Goal: Task Accomplishment & Management: Manage account settings

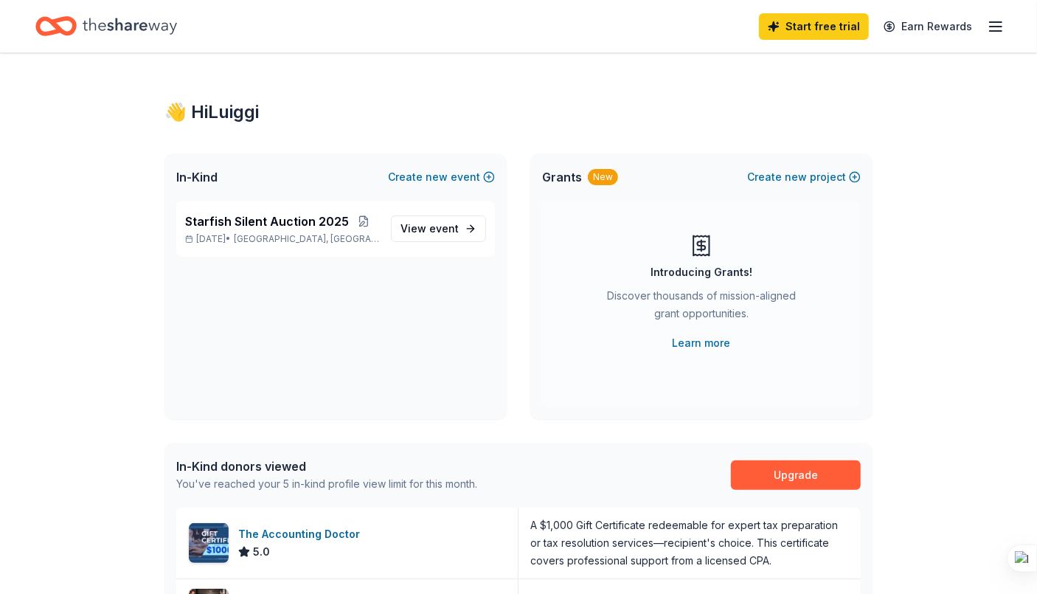
click at [998, 18] on icon "button" at bounding box center [995, 27] width 18 height 18
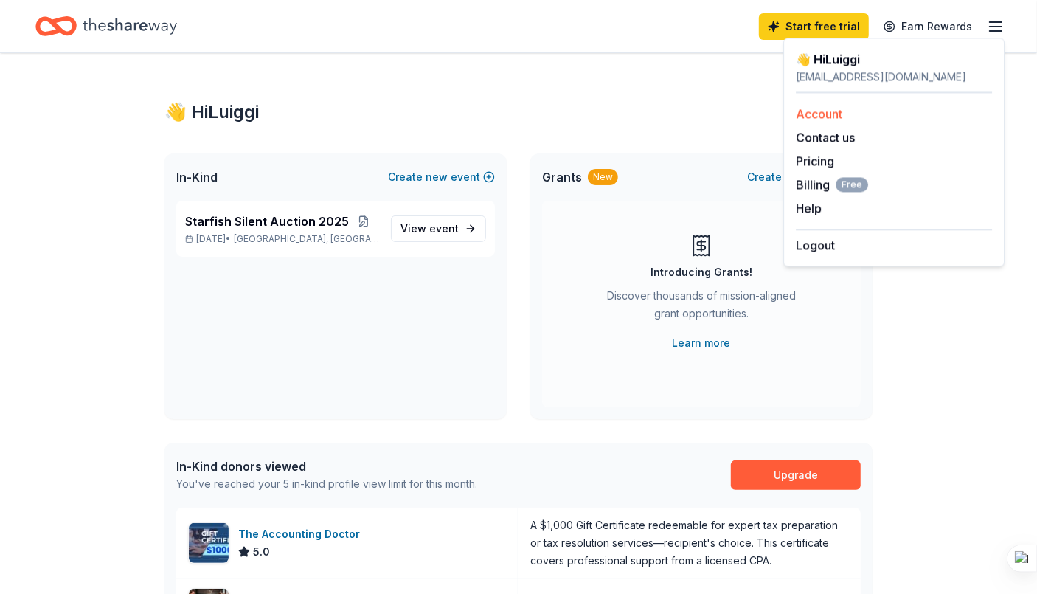
click at [824, 111] on link "Account" at bounding box center [819, 113] width 46 height 15
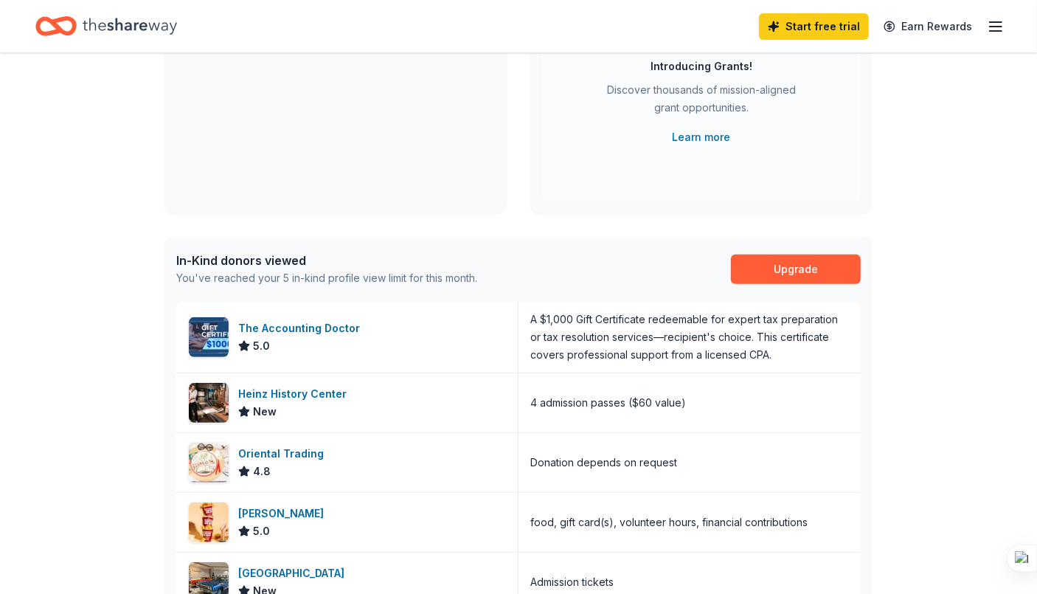
scroll to position [221, 0]
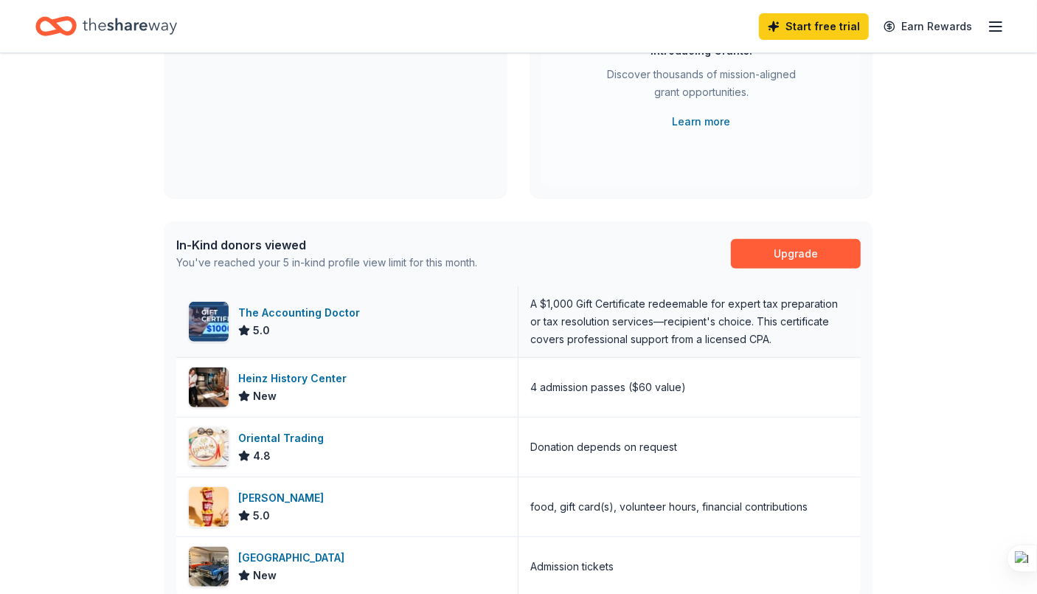
click at [218, 321] on img at bounding box center [209, 322] width 40 height 40
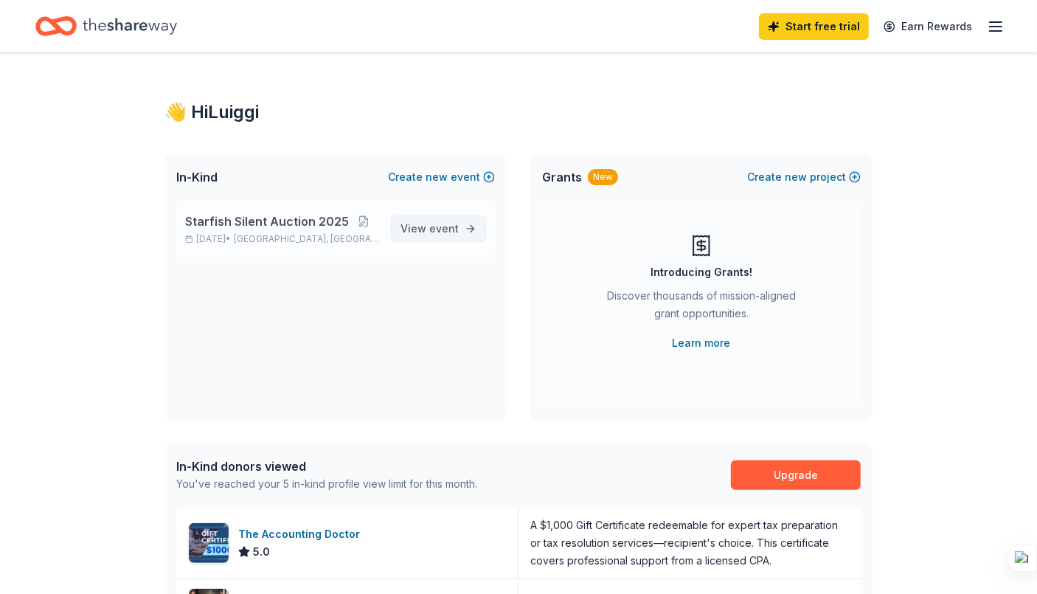
click at [417, 220] on span "View event" at bounding box center [429, 229] width 58 height 18
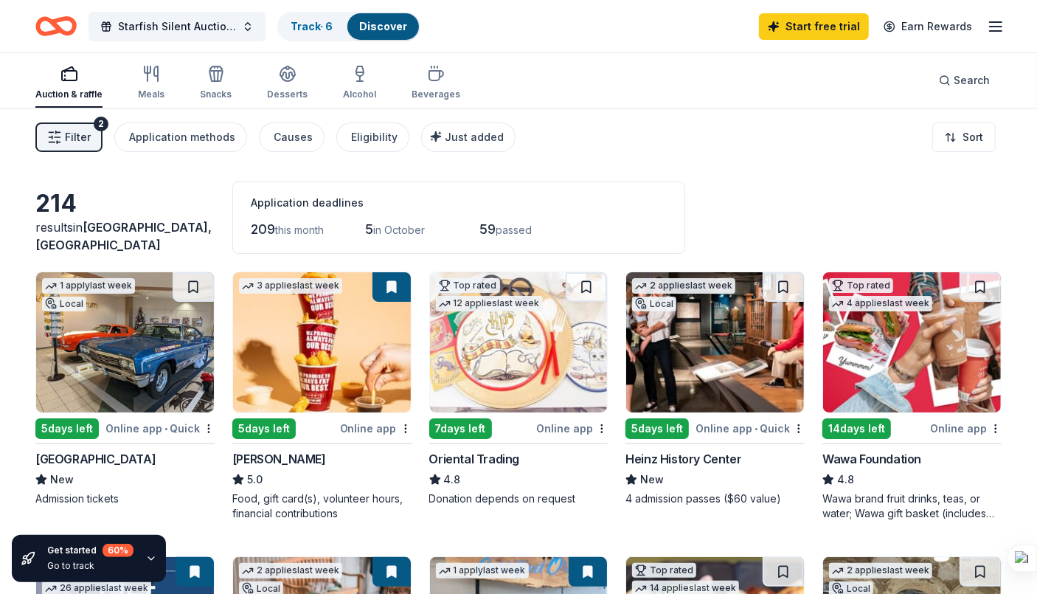
click at [136, 560] on div "Get started 60 % Go to track" at bounding box center [89, 558] width 154 height 47
click at [147, 557] on icon "button" at bounding box center [151, 558] width 12 height 12
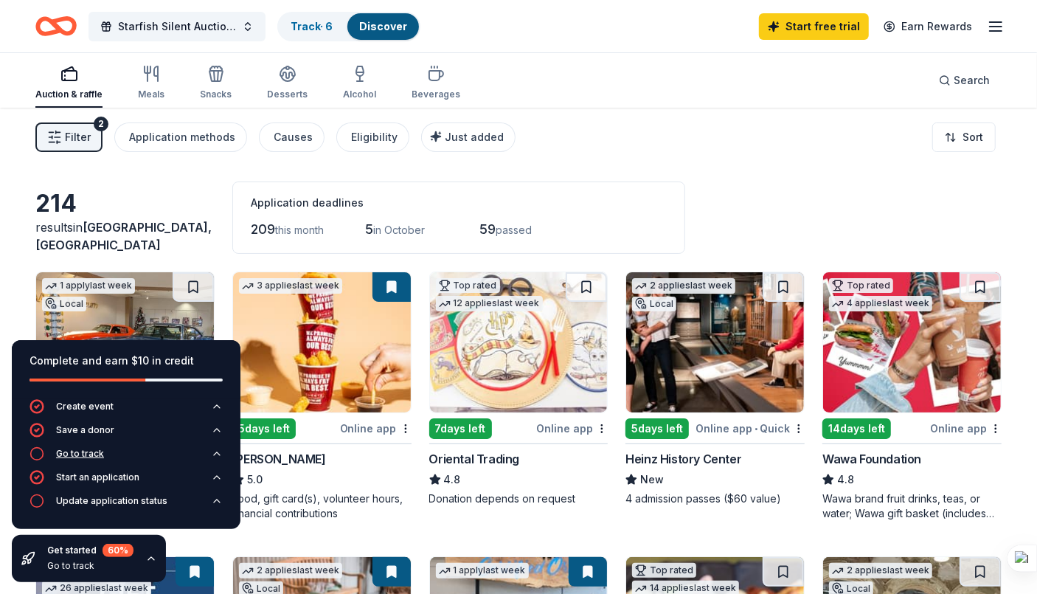
click at [83, 456] on div "Go to track" at bounding box center [80, 454] width 48 height 12
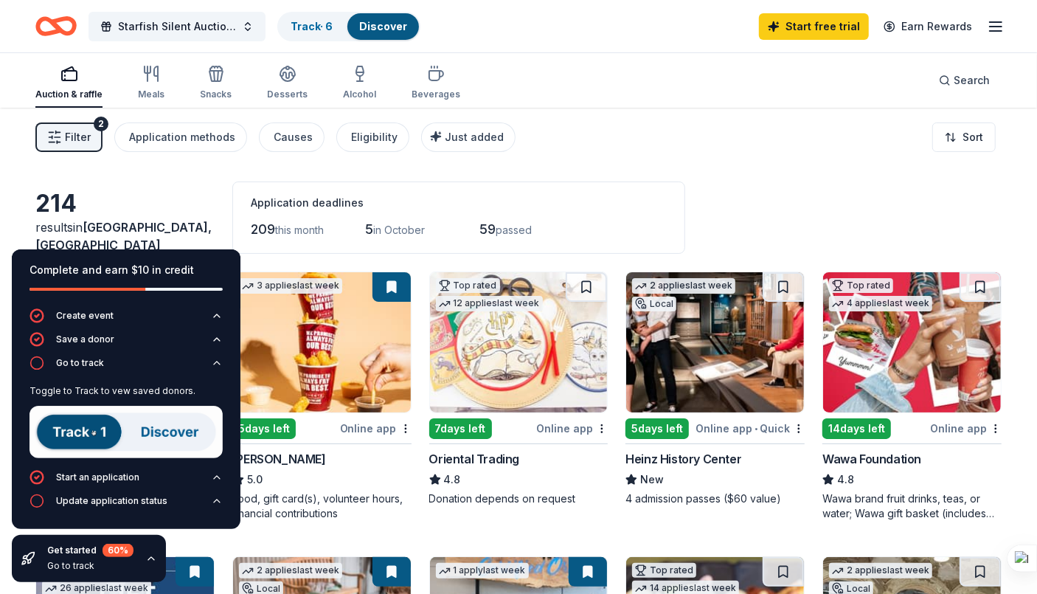
click at [60, 434] on img at bounding box center [125, 432] width 193 height 52
click at [77, 434] on img at bounding box center [125, 432] width 193 height 52
click at [90, 434] on img at bounding box center [125, 432] width 193 height 52
click at [93, 389] on div "Toggle to Track to vew saved donors." at bounding box center [125, 391] width 193 height 12
click at [146, 562] on icon "button" at bounding box center [151, 558] width 12 height 12
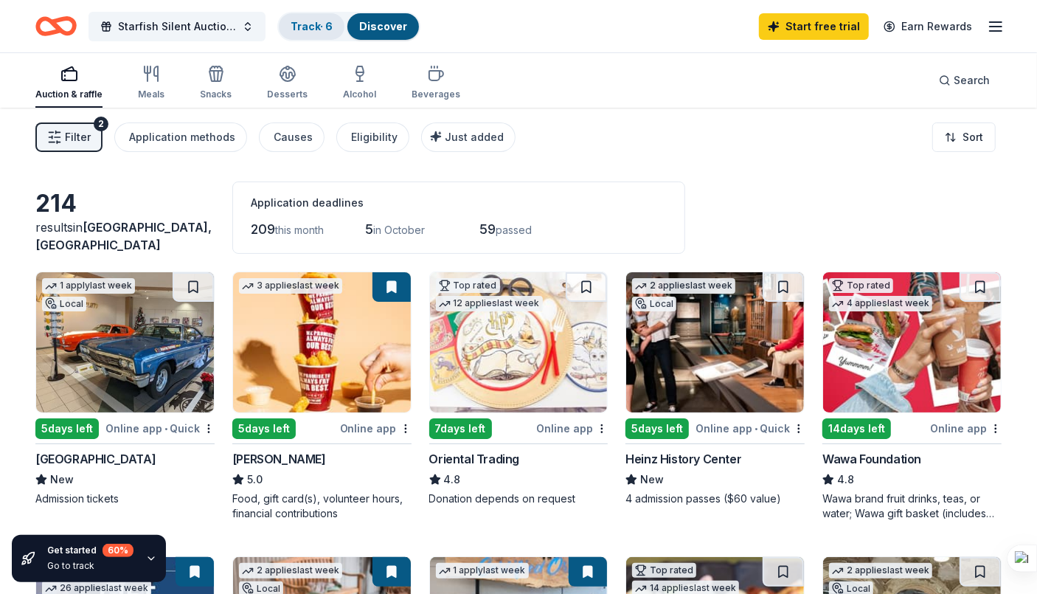
click at [315, 23] on link "Track · 6" at bounding box center [311, 26] width 42 height 13
click at [314, 33] on div "Track · 6" at bounding box center [312, 26] width 66 height 27
click at [314, 32] on div "Track · 6" at bounding box center [312, 26] width 66 height 27
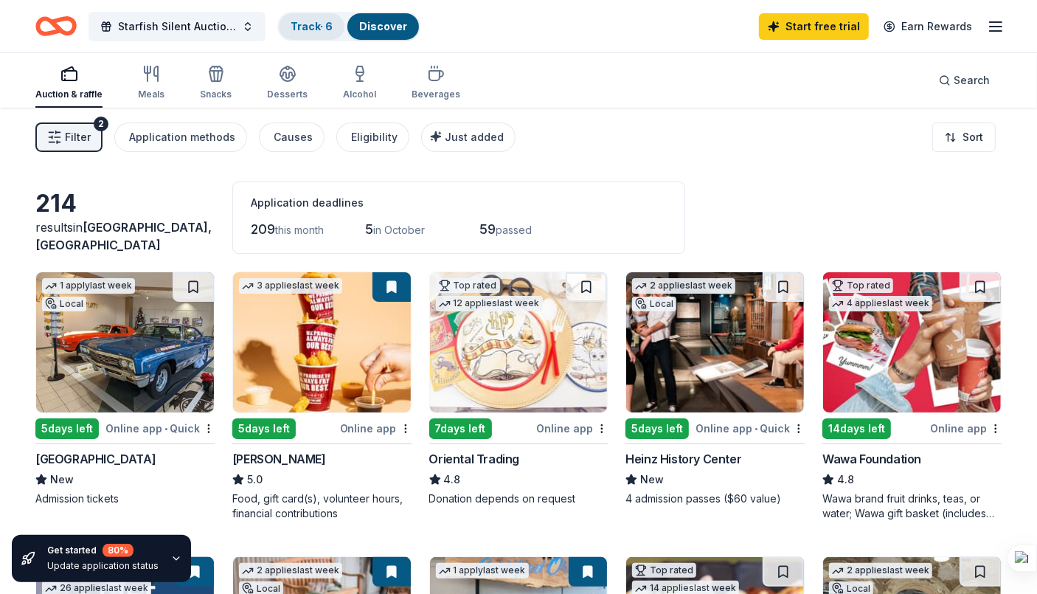
click at [314, 32] on div "Track · 6" at bounding box center [312, 26] width 66 height 27
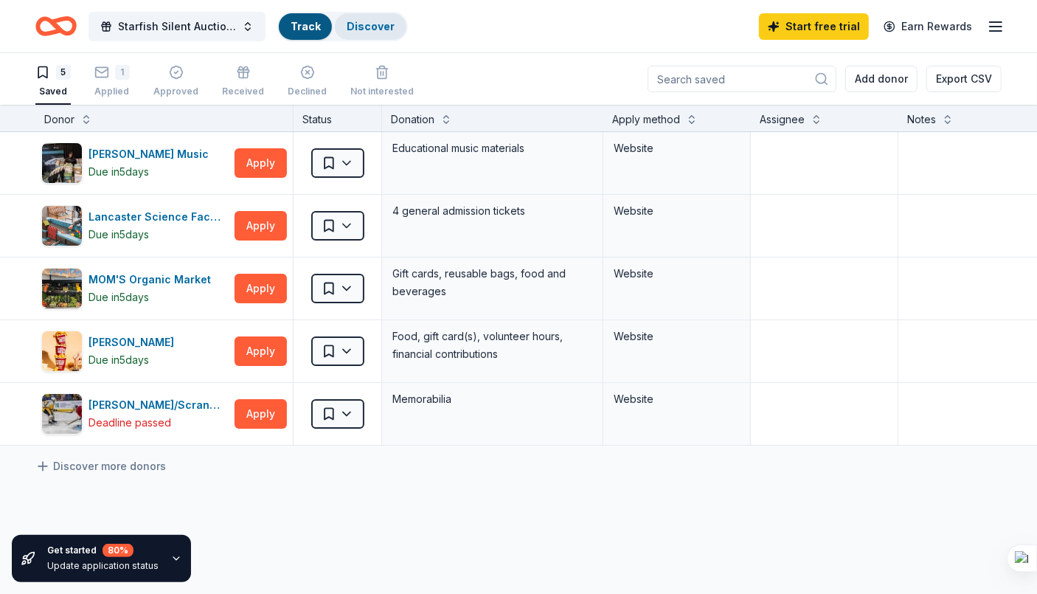
click at [375, 24] on link "Discover" at bounding box center [371, 26] width 48 height 13
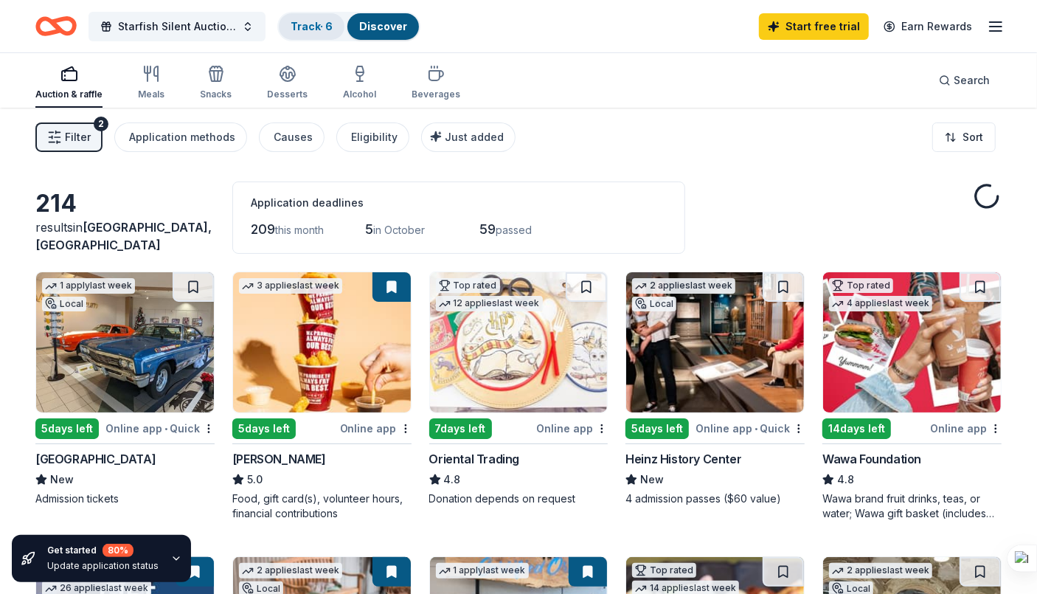
click at [293, 29] on link "Track · 6" at bounding box center [311, 26] width 42 height 13
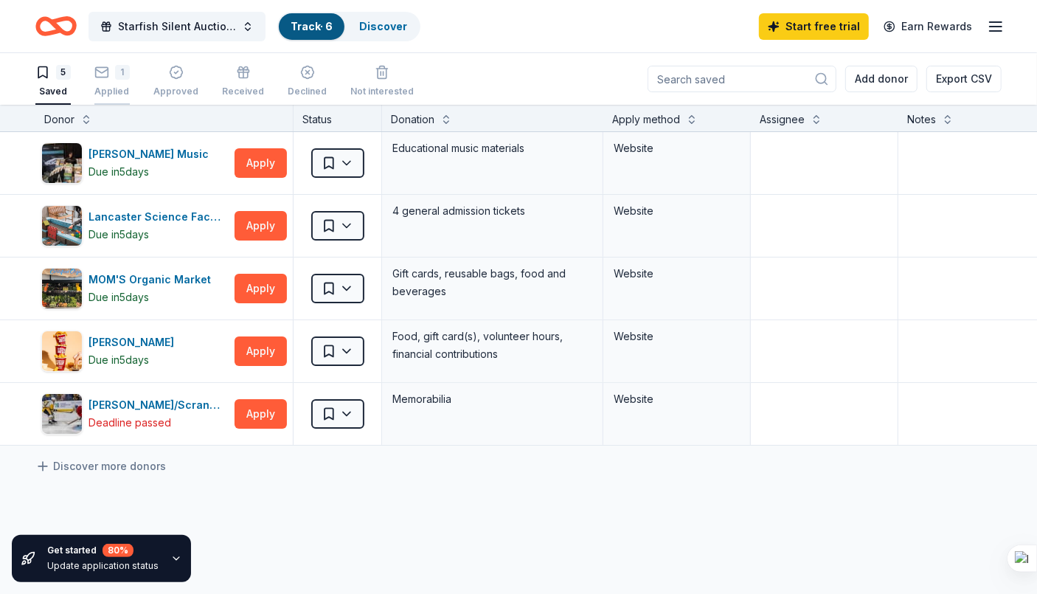
click at [117, 68] on div "1" at bounding box center [122, 72] width 15 height 15
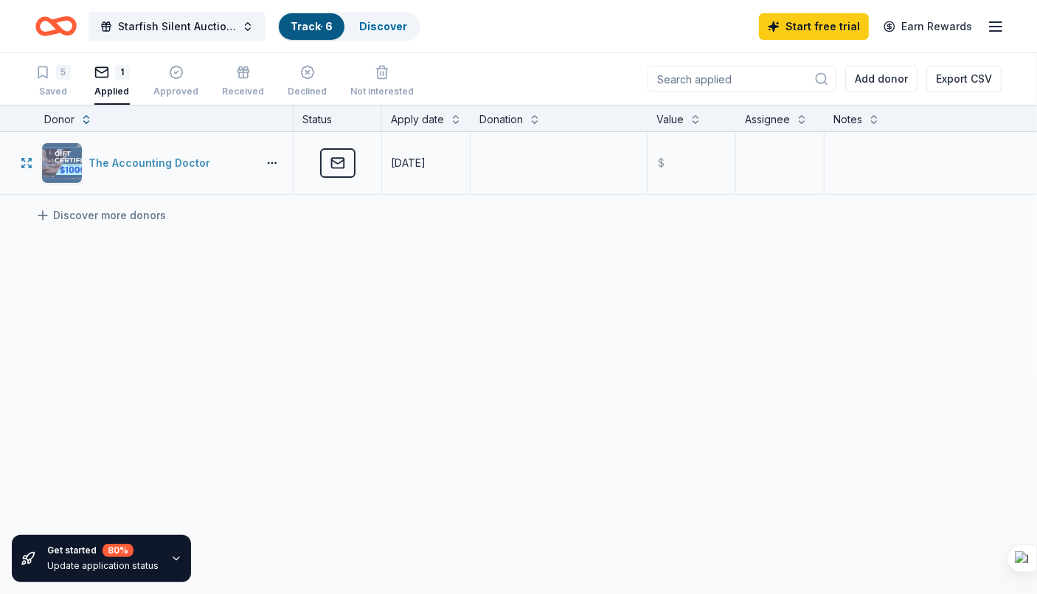
click at [170, 164] on div "The Accounting Doctor" at bounding box center [152, 163] width 128 height 18
click at [364, 26] on link "Discover" at bounding box center [383, 26] width 48 height 13
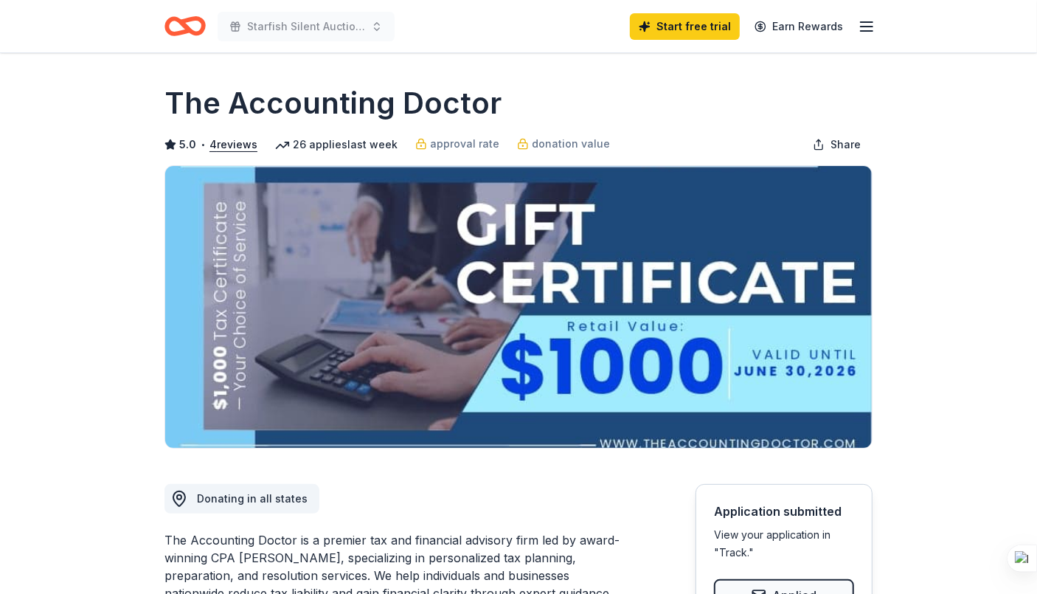
click at [860, 29] on icon "button" at bounding box center [866, 27] width 18 height 18
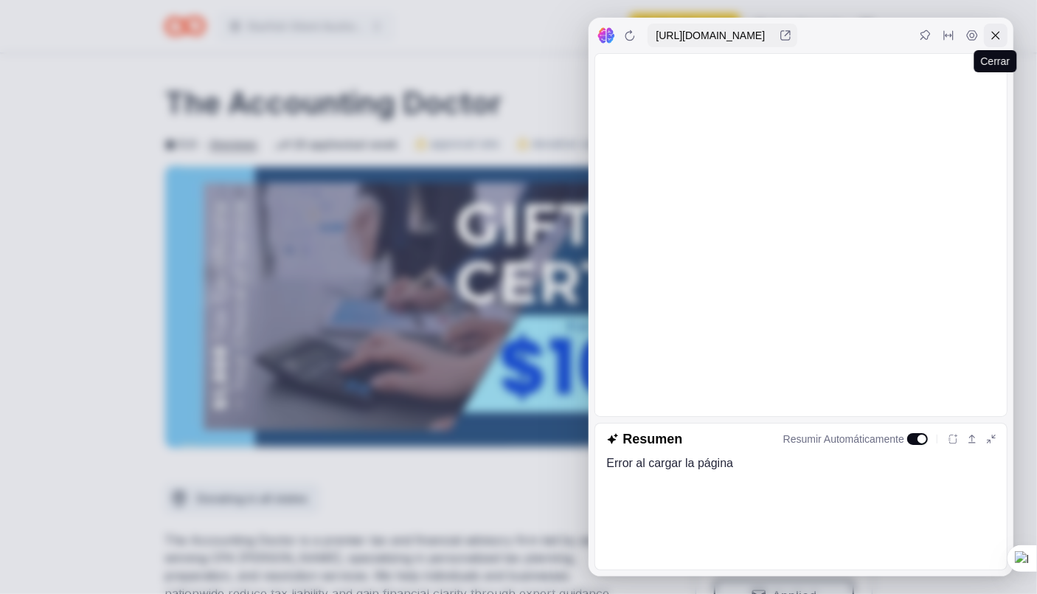
click at [1000, 35] on icon at bounding box center [995, 35] width 12 height 12
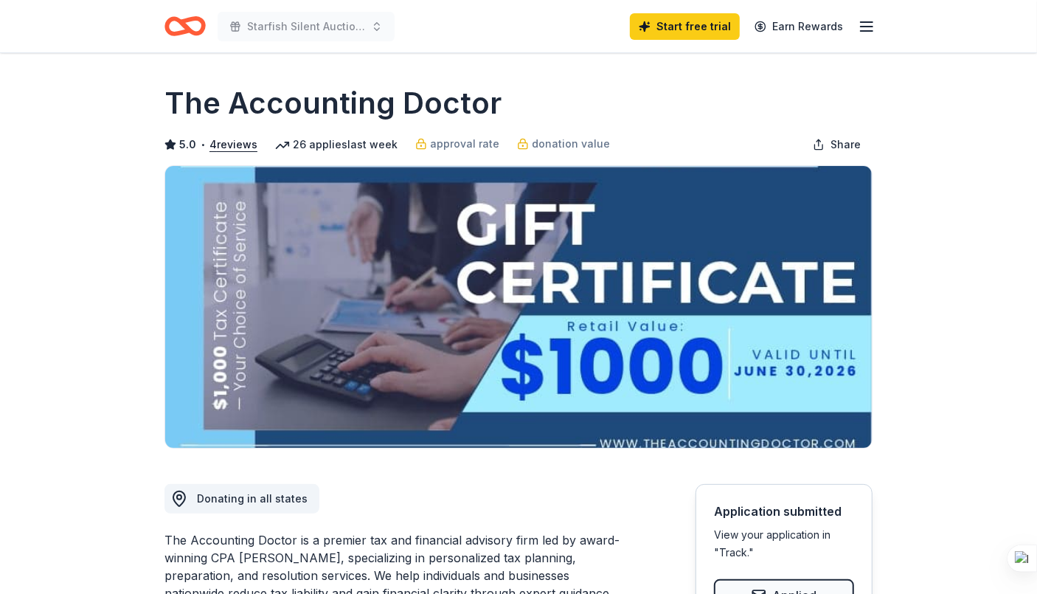
click at [854, 27] on div "Start free trial Earn Rewards" at bounding box center [753, 26] width 246 height 35
click at [860, 26] on icon "button" at bounding box center [866, 27] width 18 height 18
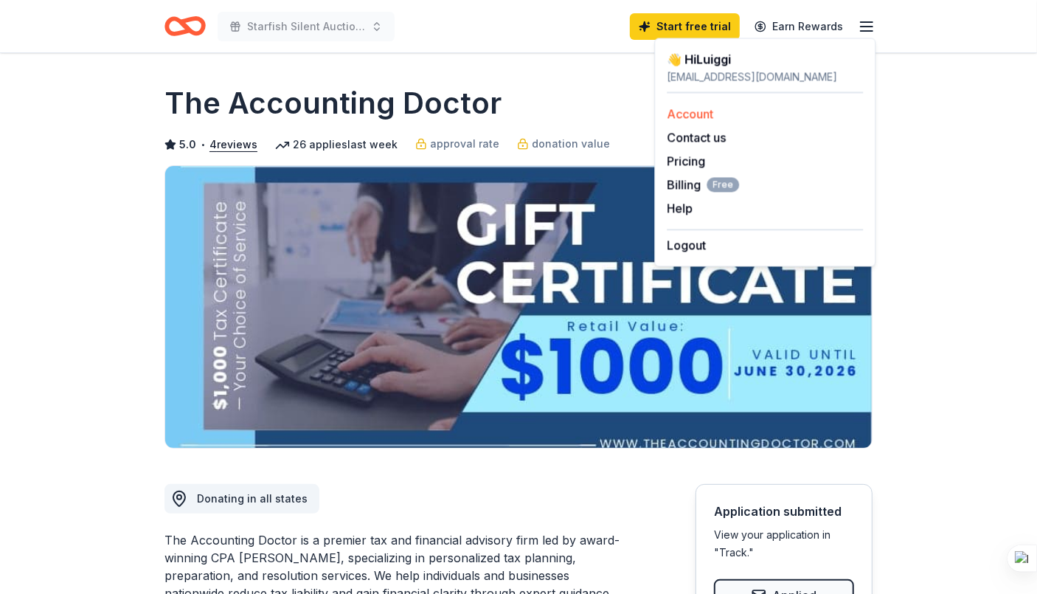
click at [686, 109] on link "Account" at bounding box center [690, 113] width 46 height 15
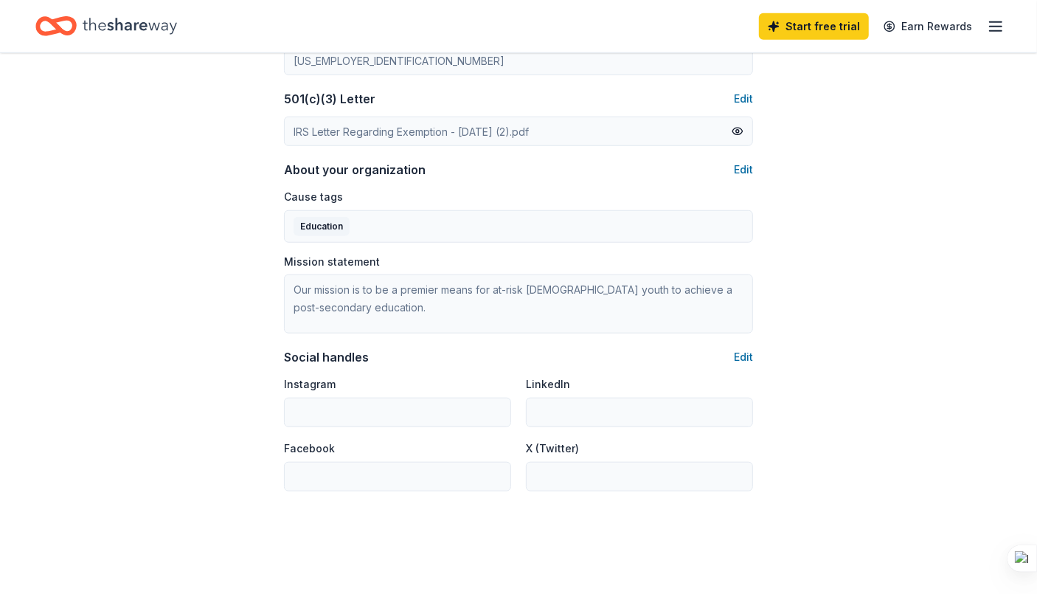
scroll to position [737, 0]
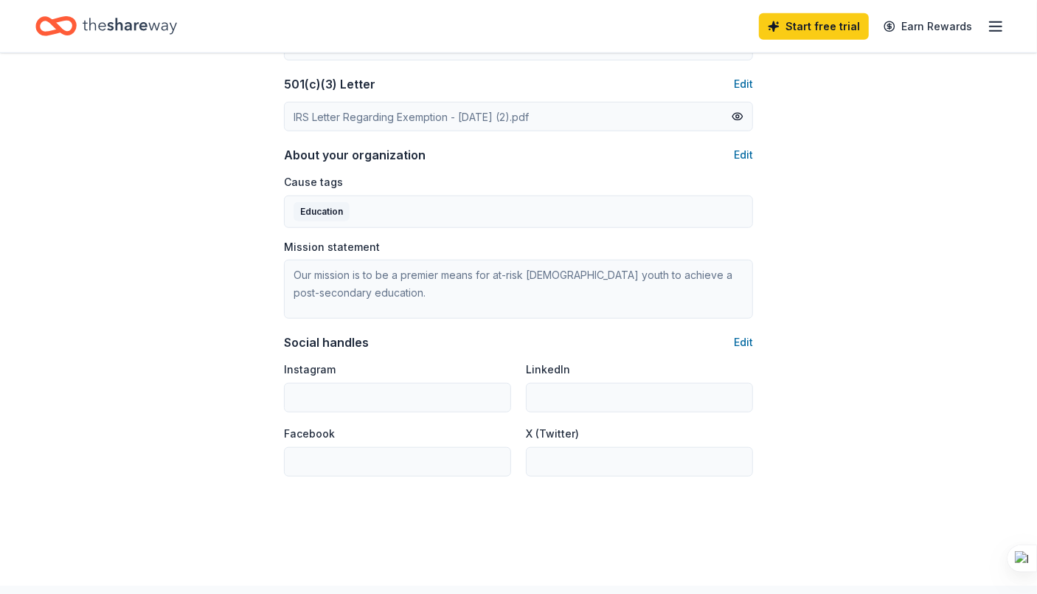
drag, startPoint x: 573, startPoint y: 74, endPoint x: 589, endPoint y: 77, distance: 16.5
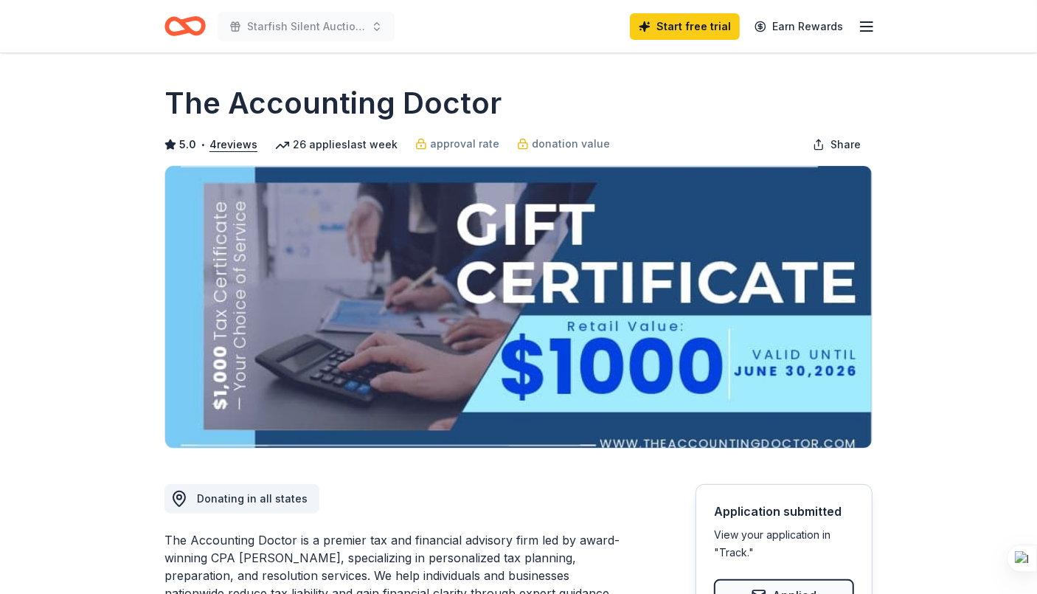
click at [347, 145] on div "26 applies last week" at bounding box center [336, 145] width 122 height 18
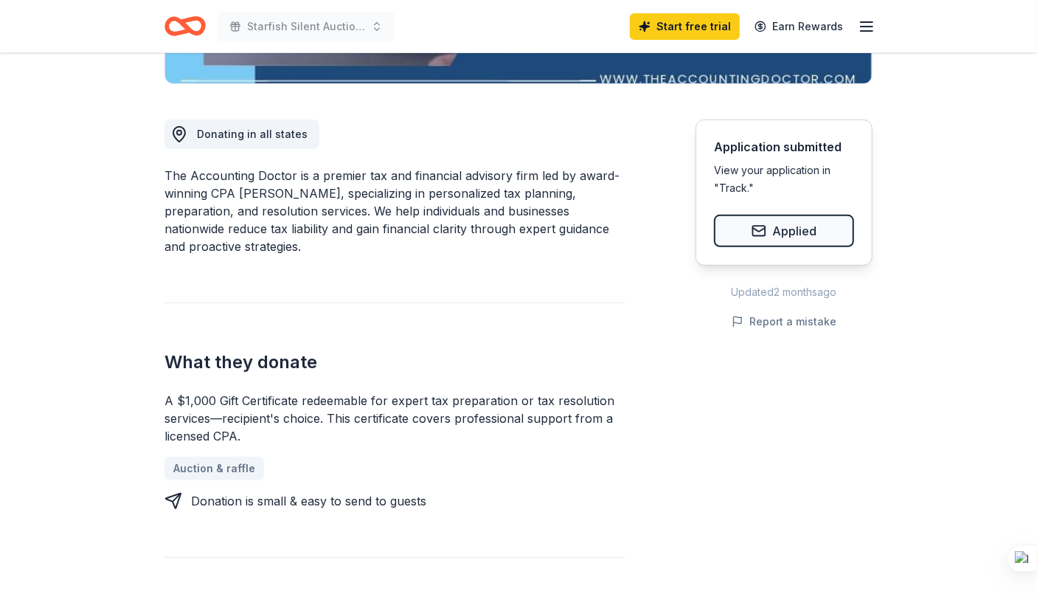
scroll to position [369, 0]
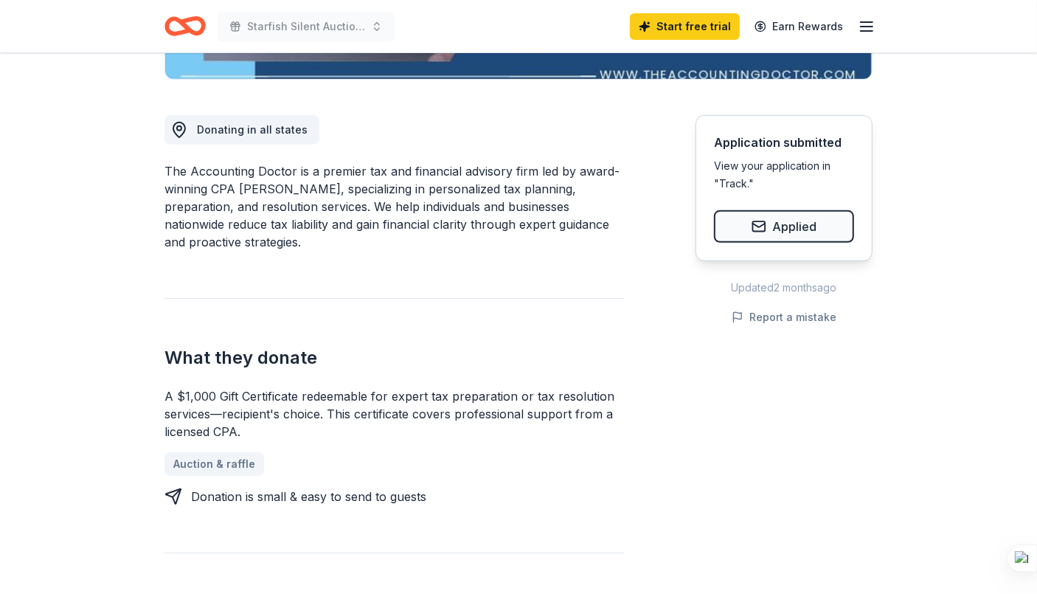
click at [775, 170] on div "View your application in "Track."" at bounding box center [784, 174] width 140 height 35
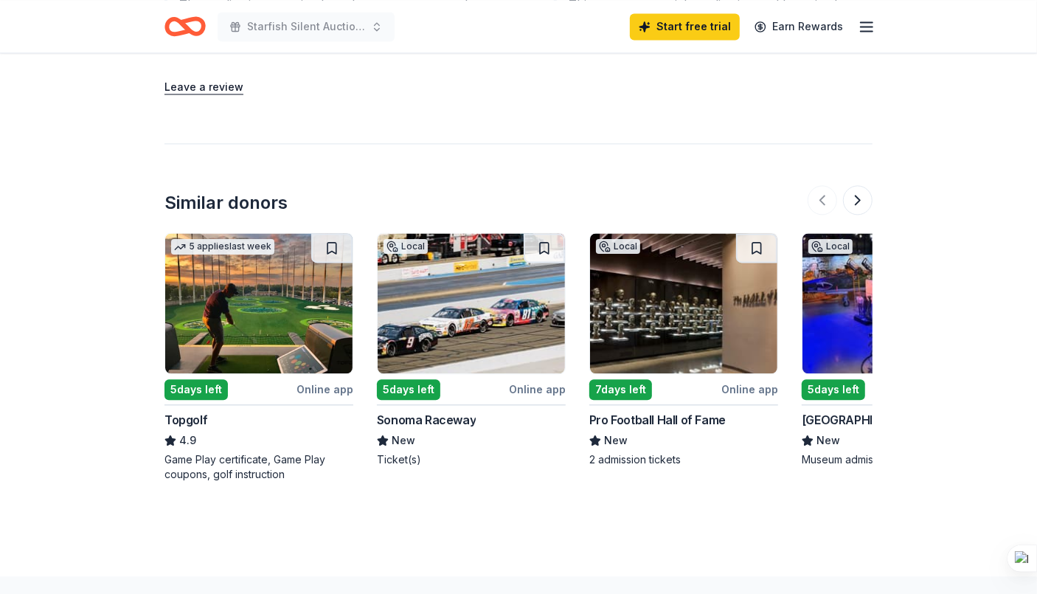
scroll to position [1917, 0]
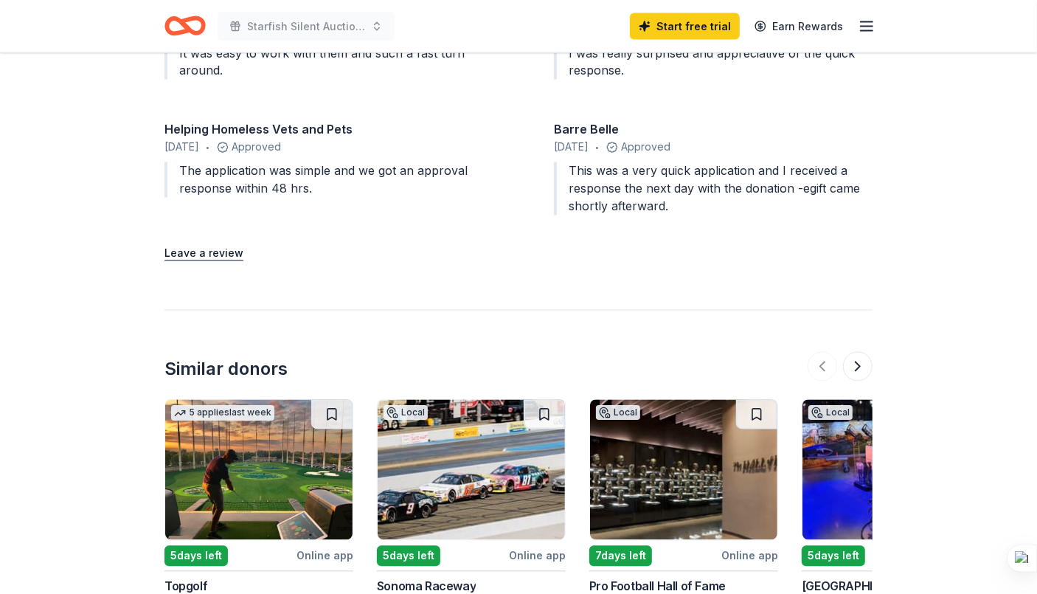
scroll to position [1769, 0]
